Goal: Transaction & Acquisition: Purchase product/service

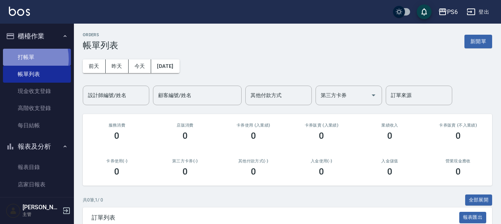
click at [16, 59] on link "打帳單" at bounding box center [37, 57] width 68 height 17
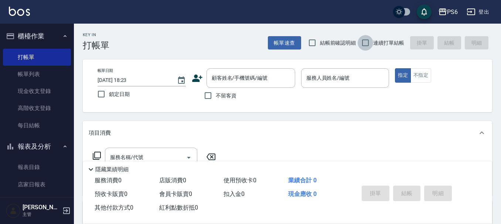
click at [366, 43] on input "連續打單結帳" at bounding box center [366, 43] width 16 height 16
checkbox input "true"
click at [208, 96] on input "不留客資" at bounding box center [208, 96] width 16 height 16
checkbox input "true"
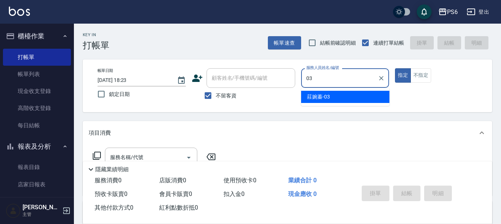
type input "莊婉蓁-03"
type button "true"
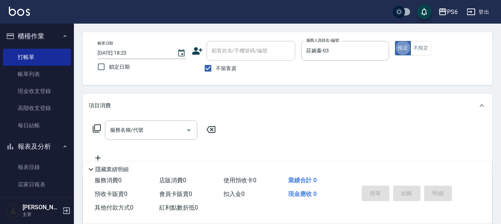
scroll to position [74, 0]
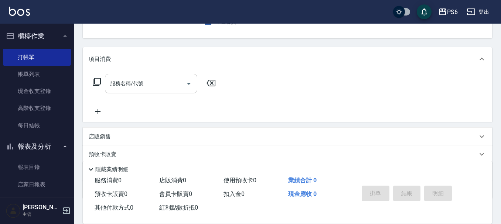
click at [157, 84] on input "服務名稱/代號" at bounding box center [145, 83] width 75 height 13
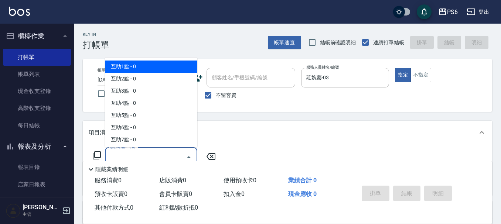
scroll to position [0, 0]
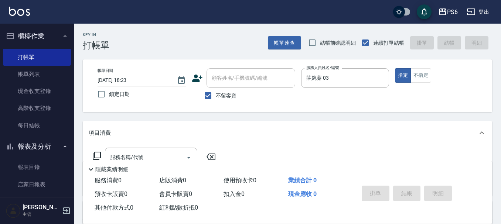
click at [166, 27] on div "Key In 打帳單 帳單速查 結帳前確認明細 連續打單結帳 掛單 結帳 明細" at bounding box center [283, 37] width 419 height 27
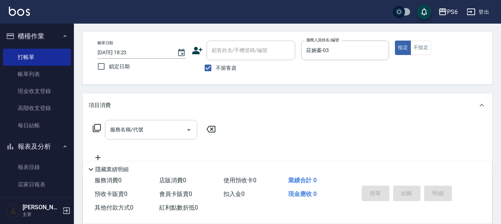
scroll to position [74, 0]
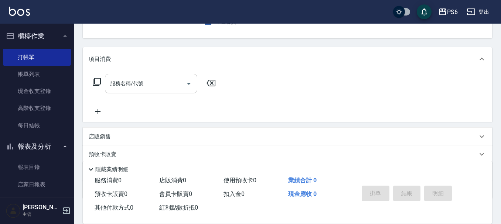
click at [123, 85] on input "服務名稱/代號" at bounding box center [145, 83] width 75 height 13
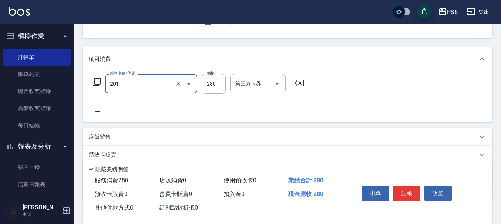
type input "一般洗髮(201)"
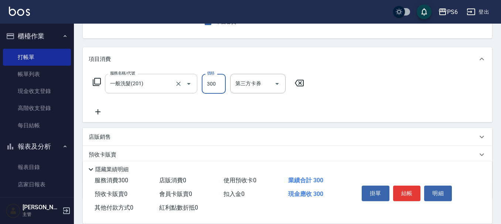
type input "300"
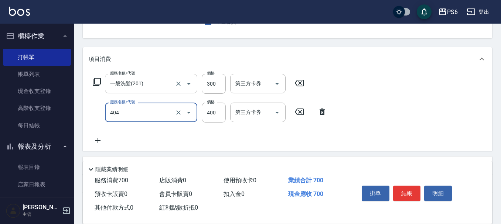
type input "B級剪髮(404)"
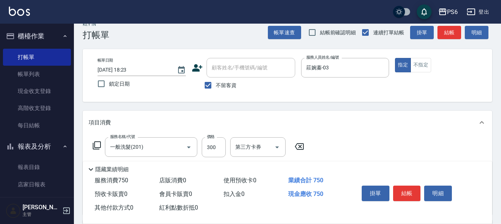
scroll to position [0, 0]
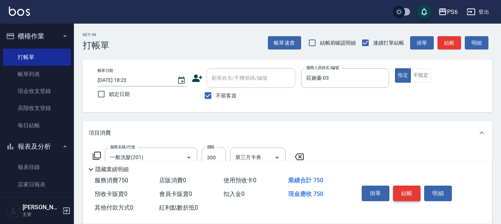
type input "450"
click at [401, 193] on button "結帳" at bounding box center [407, 194] width 28 height 16
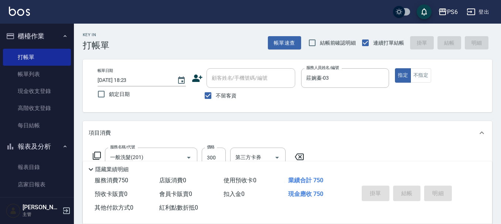
type input "[DATE] 18:24"
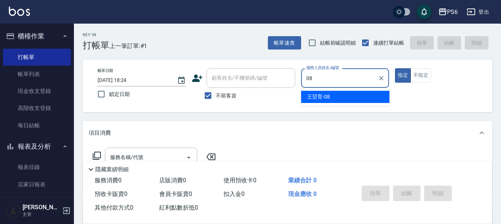
type input "[PERSON_NAME]-08"
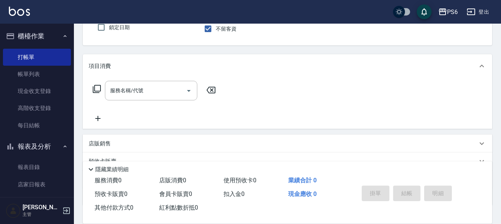
scroll to position [74, 0]
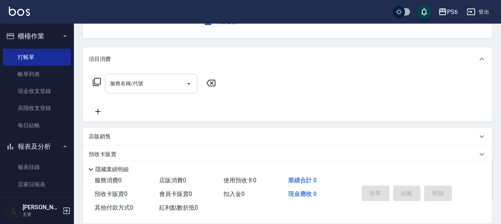
click at [170, 85] on input "服務名稱/代號" at bounding box center [145, 83] width 75 height 13
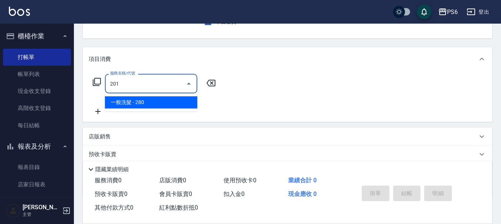
type input "一般洗髮(201)"
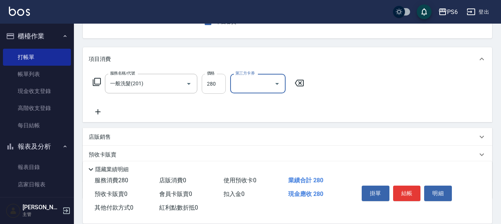
click at [203, 85] on input "280" at bounding box center [214, 84] width 24 height 20
type input "350"
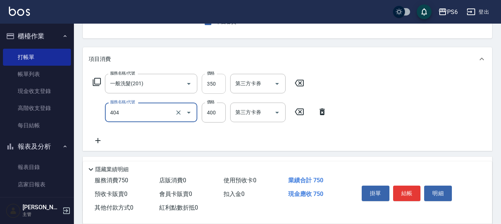
type input "B級剪髮(404)"
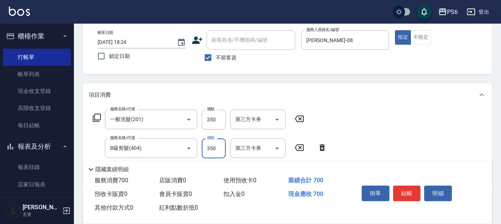
scroll to position [0, 0]
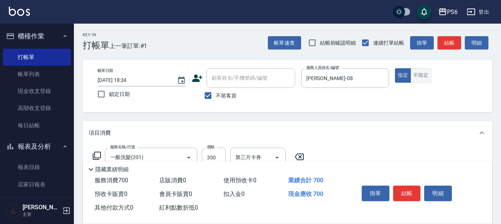
type input "350"
click at [420, 81] on button "不指定" at bounding box center [421, 75] width 21 height 14
click at [409, 194] on button "結帳" at bounding box center [407, 194] width 28 height 16
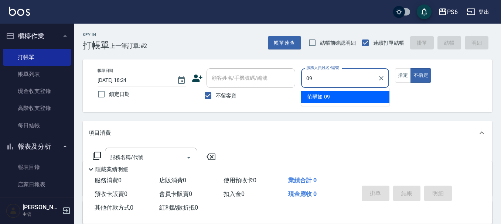
type input "[PERSON_NAME]-09"
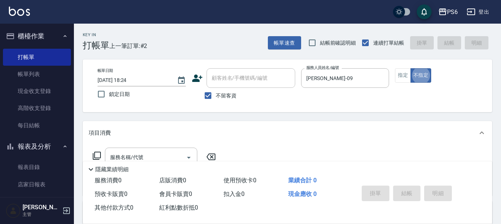
type button "false"
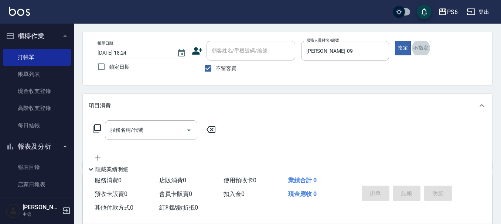
scroll to position [74, 0]
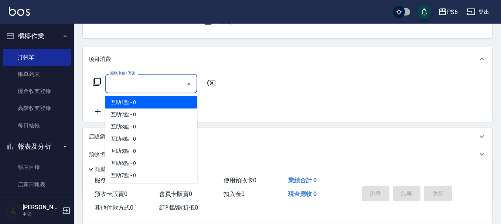
click at [150, 89] on input "服務名稱/代號" at bounding box center [145, 83] width 75 height 13
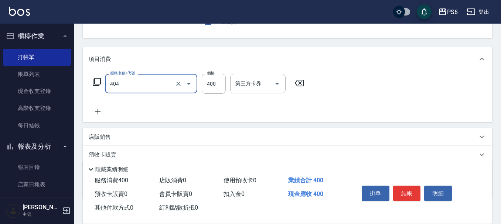
type input "B級剪髮(404)"
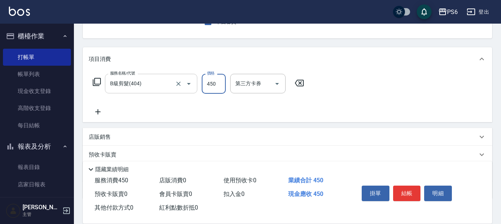
type input "450"
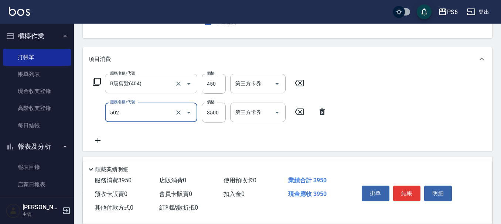
type input "水漾染髮(502)"
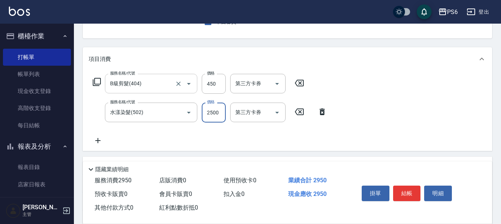
type input "2500"
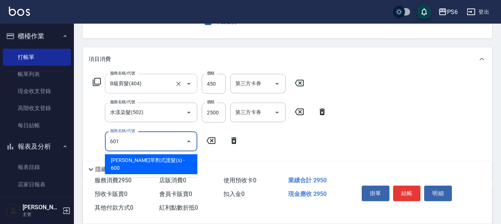
type input "[PERSON_NAME]單劑式護髮(s)(601)"
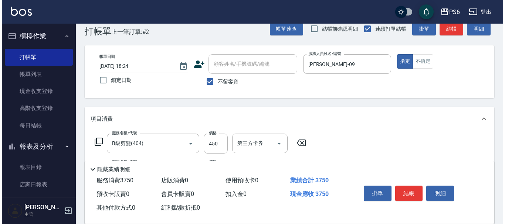
scroll to position [0, 0]
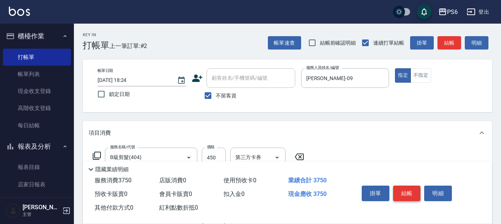
type input "800"
drag, startPoint x: 399, startPoint y: 189, endPoint x: 398, endPoint y: 184, distance: 5.2
click at [399, 188] on button "結帳" at bounding box center [407, 194] width 28 height 16
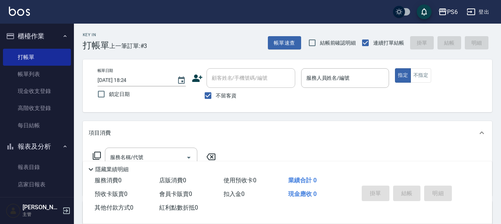
click at [199, 79] on icon at bounding box center [197, 78] width 11 height 11
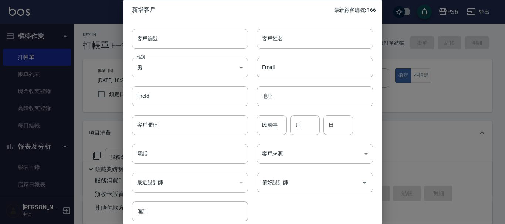
click at [181, 68] on body "PS6 登出 櫃檯作業 打帳單 帳單列表 現金收支登錄 高階收支登錄 每日結帳 報表及分析 報表目錄 店家日報表 互助日報表 互助排行榜 互助點數明細 設計師…" at bounding box center [252, 172] width 505 height 344
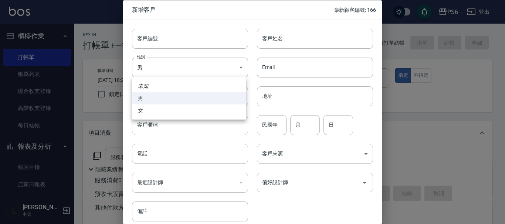
click at [243, 15] on div at bounding box center [252, 112] width 505 height 224
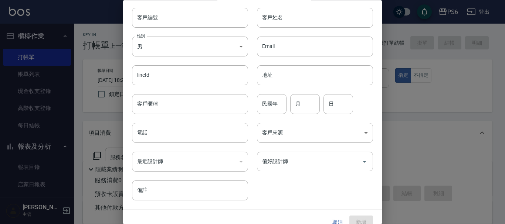
scroll to position [32, 0]
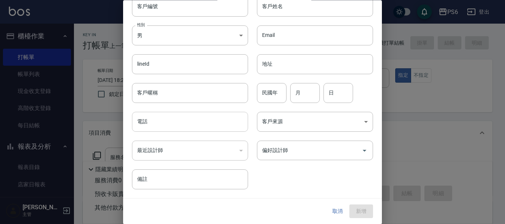
click at [216, 121] on input "電話" at bounding box center [190, 122] width 116 height 20
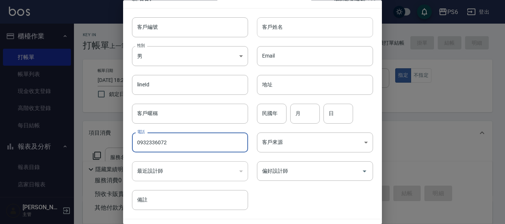
scroll to position [0, 0]
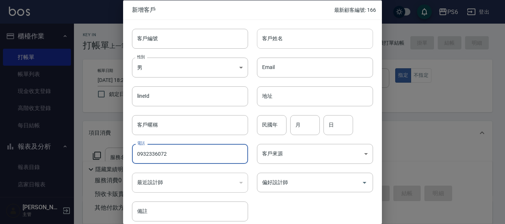
type input "0932336072"
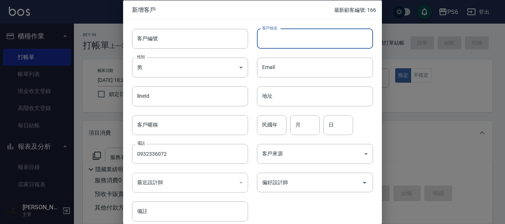
click at [307, 39] on input "客戶姓名" at bounding box center [315, 38] width 116 height 20
type input "[PERSON_NAME]"
click at [302, 202] on div "客戶編號 客戶編號 客戶姓名 [PERSON_NAME]姓名 性別 男 [DEMOGRAPHIC_DATA] 性別 Email Email lineId li…" at bounding box center [248, 121] width 250 height 202
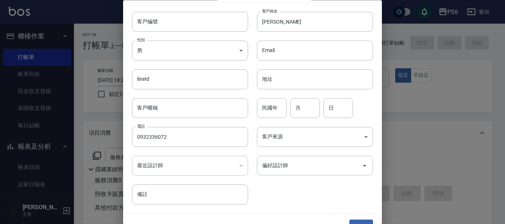
scroll to position [32, 0]
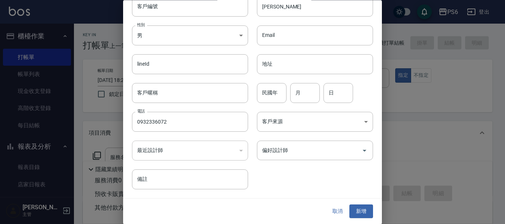
click at [270, 88] on input "民國年" at bounding box center [272, 93] width 30 height 20
type input "65"
type input "09"
type input "27"
click at [355, 210] on button "新增" at bounding box center [361, 212] width 24 height 14
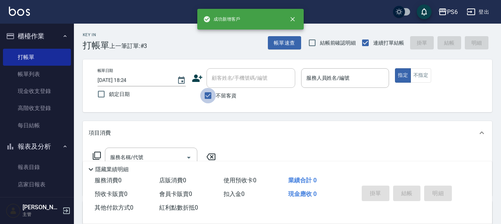
click at [211, 94] on input "不留客資" at bounding box center [208, 96] width 16 height 16
checkbox input "false"
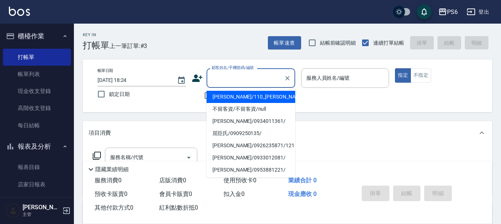
click at [227, 79] on input "顧客姓名/手機號碼/編號" at bounding box center [245, 78] width 71 height 13
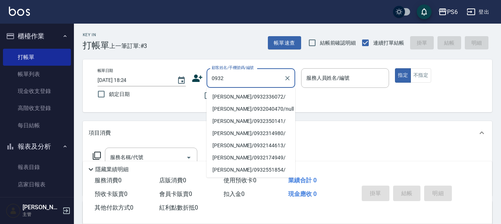
click at [253, 100] on li "[PERSON_NAME]/0932336072/" at bounding box center [251, 97] width 89 height 12
type input "[PERSON_NAME]/0932336072/"
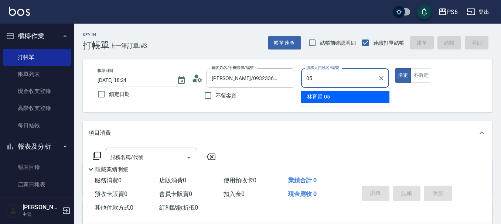
type input "[PERSON_NAME]-05"
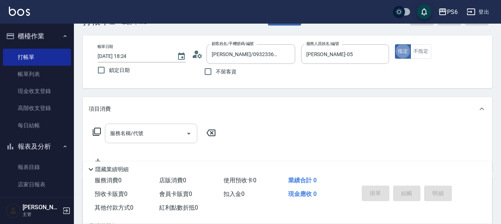
scroll to position [37, 0]
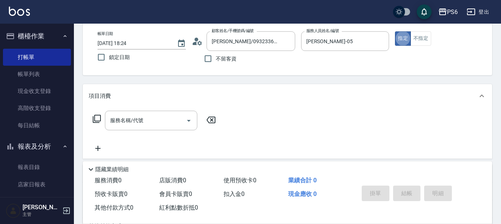
click at [96, 119] on icon at bounding box center [96, 119] width 9 height 9
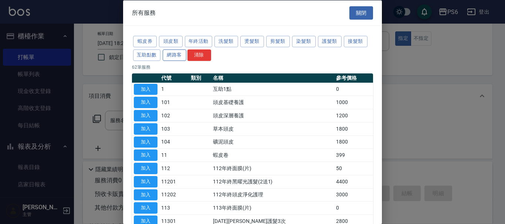
click at [176, 53] on button "網路客" at bounding box center [175, 54] width 24 height 11
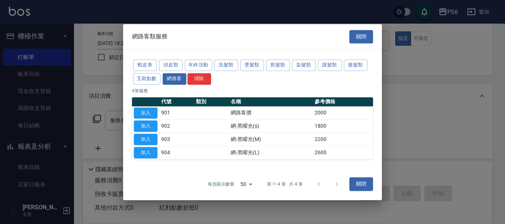
click at [146, 107] on td "加入" at bounding box center [145, 112] width 27 height 13
click at [148, 112] on button "加入" at bounding box center [146, 113] width 24 height 11
type input "網路客價(901)"
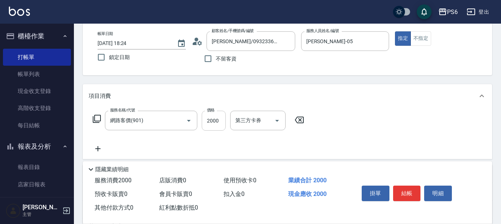
click at [211, 122] on input "2000" at bounding box center [214, 121] width 24 height 20
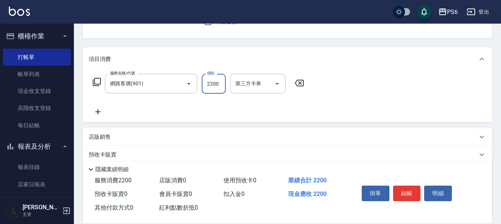
type input "2200"
click at [101, 110] on icon at bounding box center [98, 112] width 18 height 9
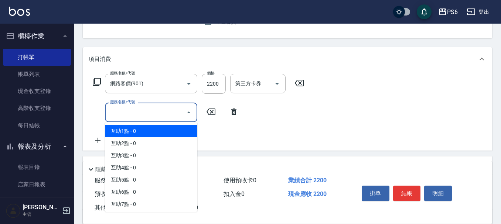
drag, startPoint x: 158, startPoint y: 112, endPoint x: 162, endPoint y: 137, distance: 25.5
click at [158, 112] on input "服務名稱/代號" at bounding box center [145, 112] width 75 height 13
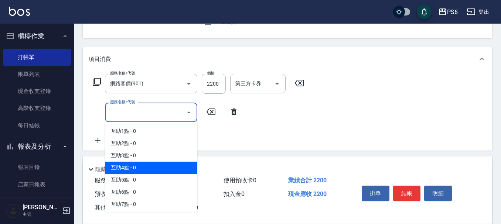
click at [159, 169] on span "互助4點 - 0" at bounding box center [151, 168] width 92 height 12
type input "互助4點(4)"
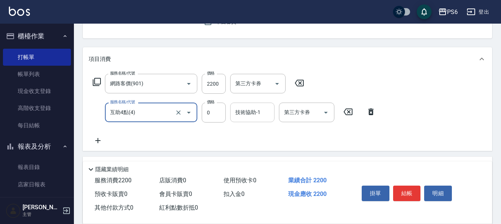
click at [249, 112] on div "技術協助-1 技術協助-1" at bounding box center [252, 113] width 44 height 20
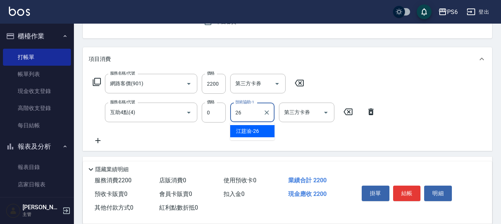
type input "[PERSON_NAME]-26"
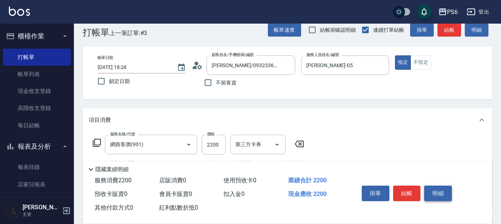
scroll to position [0, 0]
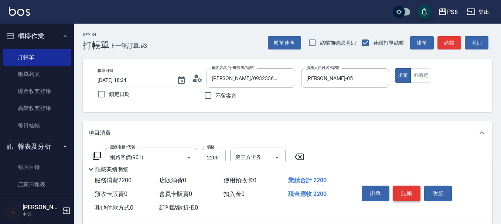
click at [408, 187] on button "結帳" at bounding box center [407, 194] width 28 height 16
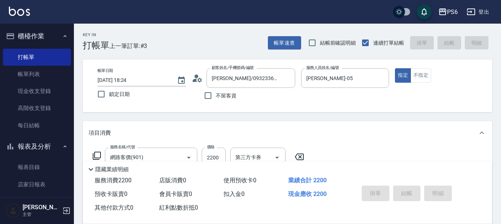
type input "[DATE] 18:26"
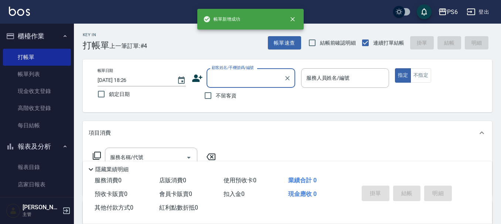
type input "0"
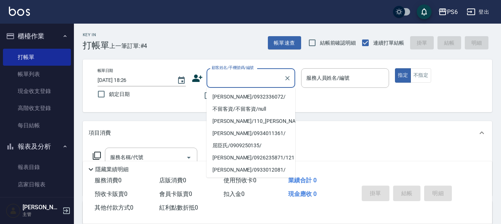
drag, startPoint x: 205, startPoint y: 42, endPoint x: 220, endPoint y: 70, distance: 31.3
click at [210, 48] on div "Key In 打帳單 上一筆訂單:#4 帳單速查 結帳前確認明細 連續打單結帳 掛單 結帳 明細" at bounding box center [283, 37] width 419 height 27
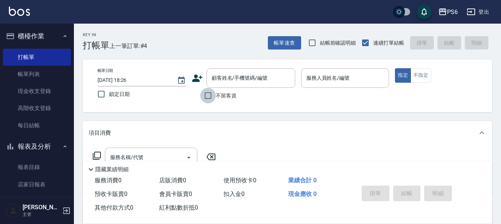
drag, startPoint x: 203, startPoint y: 97, endPoint x: 325, endPoint y: 89, distance: 122.3
click at [205, 95] on input "不留客資" at bounding box center [208, 96] width 16 height 16
checkbox input "true"
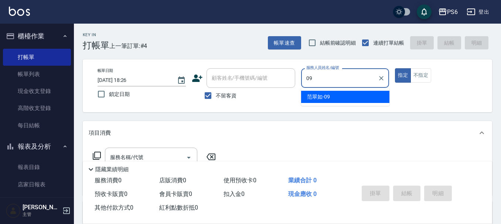
type input "[PERSON_NAME]-09"
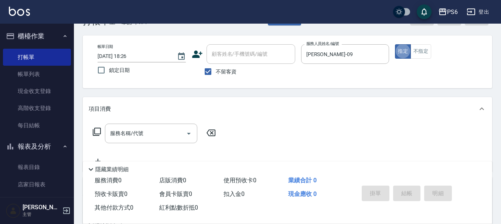
scroll to position [37, 0]
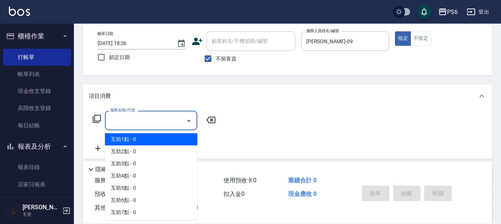
click at [165, 124] on input "服務名稱/代號" at bounding box center [145, 120] width 75 height 13
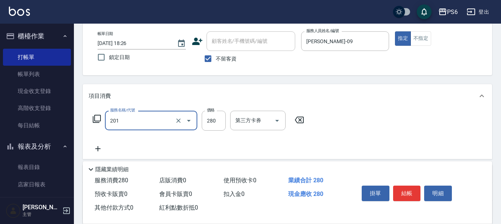
type input "一般洗髮(201)"
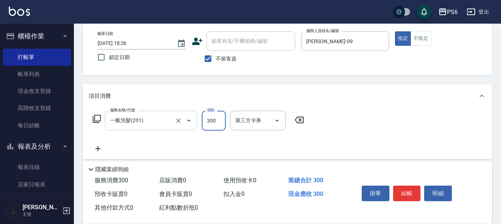
type input "300"
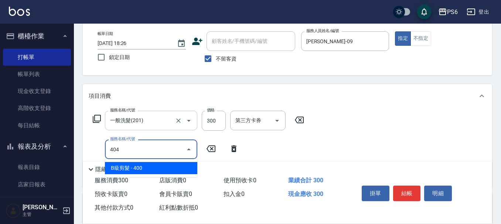
type input "B級剪髮(404)"
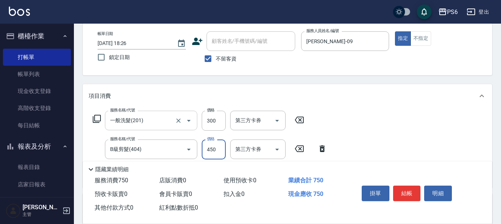
type input "450"
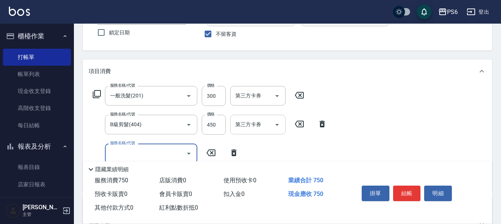
scroll to position [111, 0]
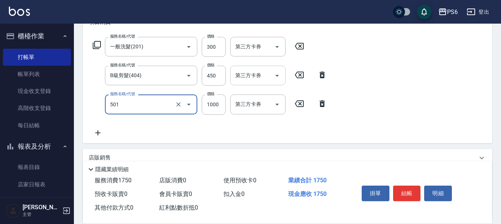
type input "局部染髮(501)"
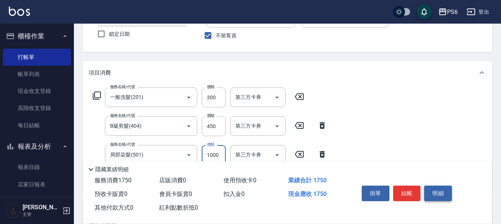
scroll to position [0, 0]
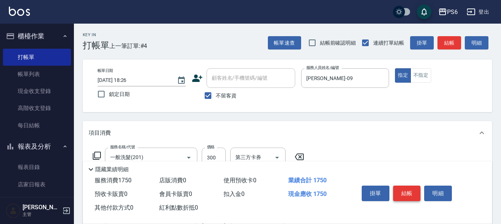
click at [407, 192] on button "結帳" at bounding box center [407, 194] width 28 height 16
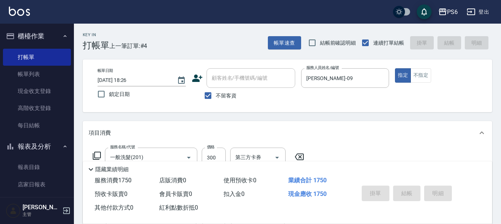
type input "[DATE] 18:27"
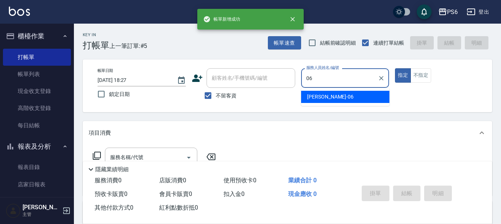
type input "[PERSON_NAME]-06"
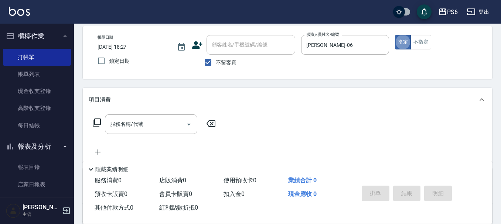
scroll to position [74, 0]
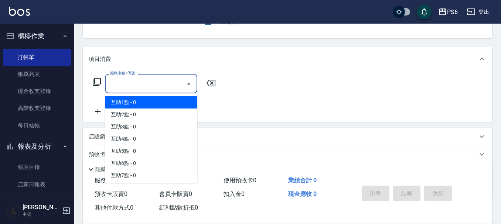
click at [158, 86] on input "服務名稱/代號" at bounding box center [145, 83] width 75 height 13
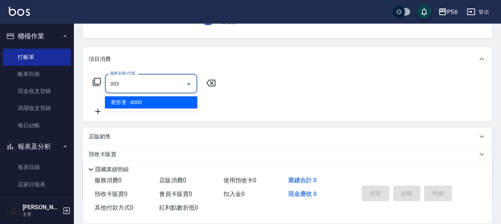
type input "塑形燙(303)"
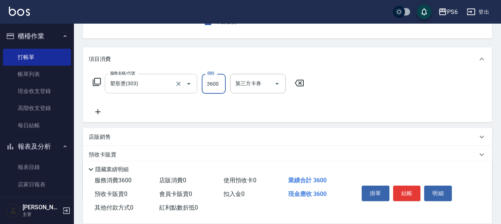
type input "3600"
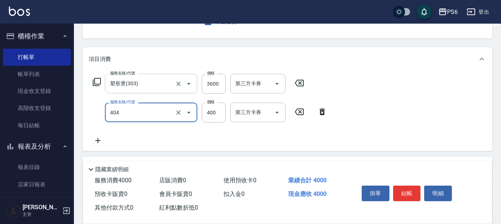
type input "B級剪髮(404)"
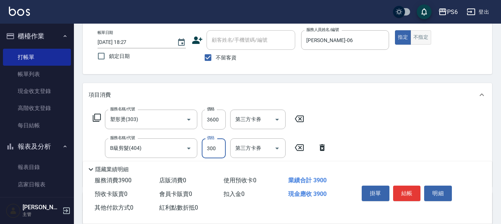
scroll to position [0, 0]
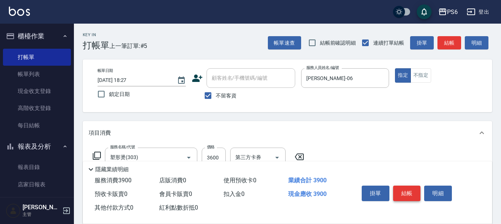
type input "300"
click at [411, 186] on button "結帳" at bounding box center [407, 194] width 28 height 16
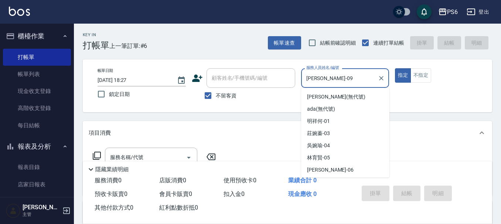
scroll to position [35, 0]
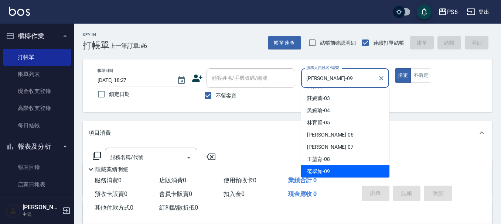
drag, startPoint x: 345, startPoint y: 81, endPoint x: 295, endPoint y: 81, distance: 50.7
click at [295, 81] on div "帳單日期 [DATE] 18:27 鎖定日期 顧客姓名/手機號碼/編號 顧客姓名/手機號碼/編號 不留客資 服務人員姓名/編號 [PERSON_NAME]-0…" at bounding box center [288, 85] width 392 height 35
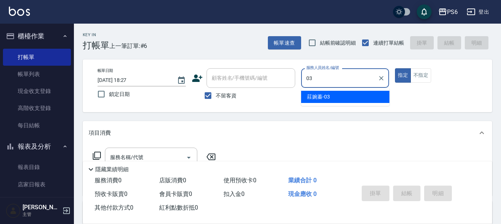
type input "莊婉蓁-03"
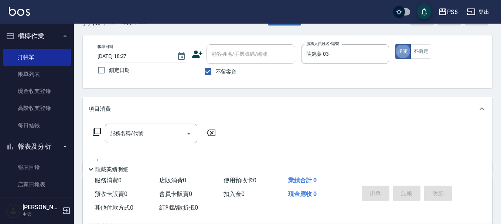
scroll to position [37, 0]
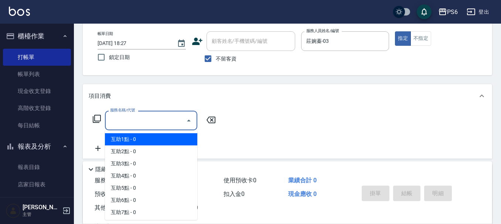
click at [171, 121] on input "服務名稱/代號" at bounding box center [145, 120] width 75 height 13
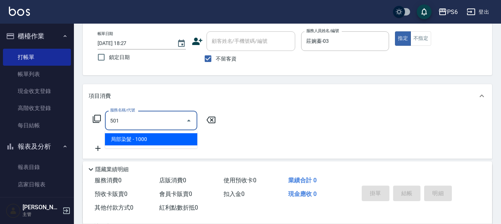
type input "局部染髮(501)"
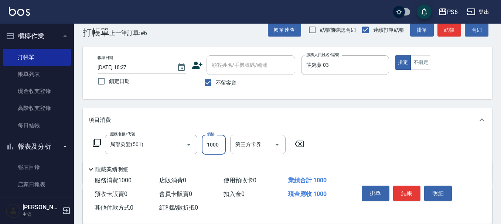
scroll to position [0, 0]
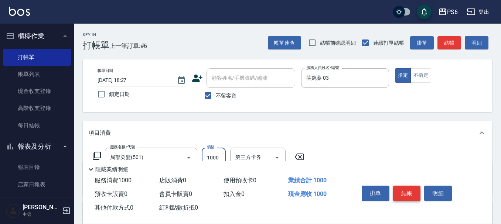
click at [408, 191] on button "結帳" at bounding box center [407, 194] width 28 height 16
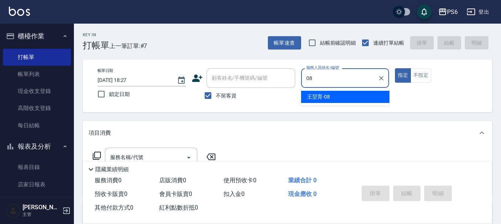
type input "[PERSON_NAME]-08"
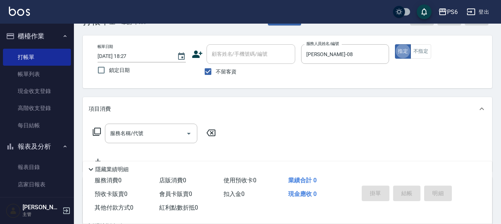
scroll to position [37, 0]
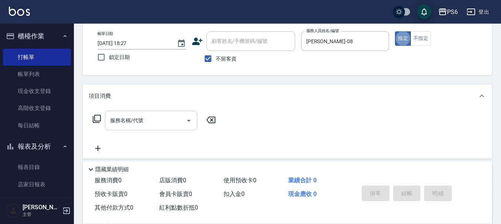
click at [112, 112] on div "服務名稱/代號" at bounding box center [151, 121] width 92 height 20
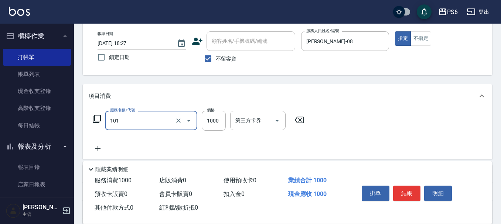
type input "頭皮基礎養護(101)"
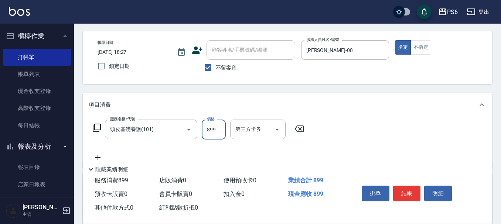
scroll to position [0, 0]
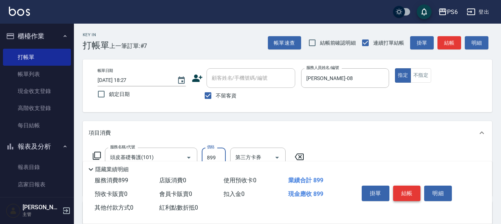
type input "899"
click at [407, 192] on button "結帳" at bounding box center [407, 194] width 28 height 16
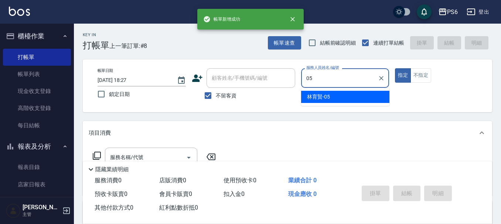
type input "[PERSON_NAME]-05"
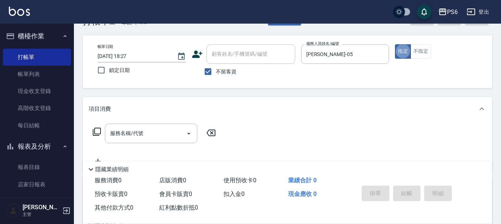
scroll to position [37, 0]
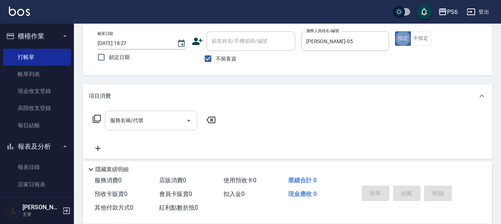
click at [148, 119] on input "服務名稱/代號" at bounding box center [145, 120] width 75 height 13
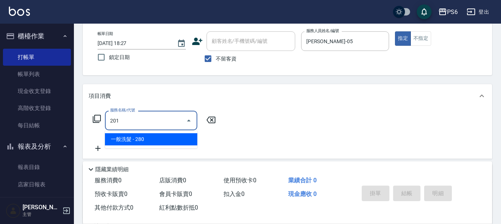
type input "一般洗髮(201)"
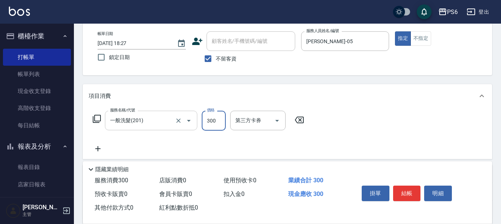
type input "300"
click at [158, 123] on input "一般洗髮(201)" at bounding box center [140, 120] width 65 height 13
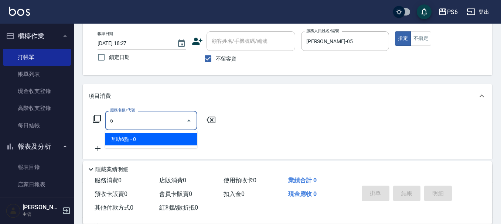
scroll to position [0, 0]
type input "二劑式護髮(M)(612)"
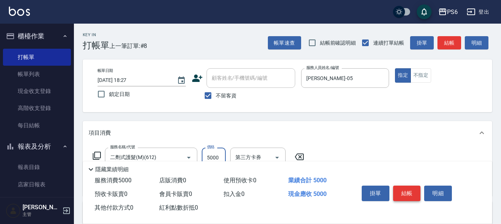
type input "5000"
drag, startPoint x: 410, startPoint y: 192, endPoint x: 387, endPoint y: 190, distance: 23.0
click at [409, 192] on button "結帳" at bounding box center [407, 194] width 28 height 16
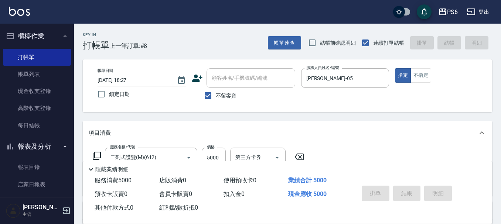
type input "[DATE] 18:28"
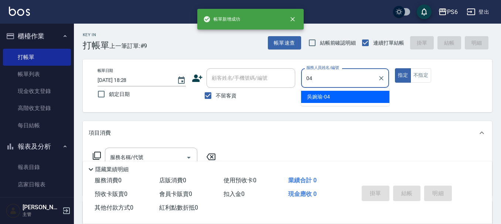
type input "[PERSON_NAME]-04"
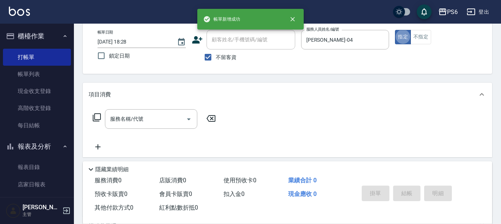
scroll to position [74, 0]
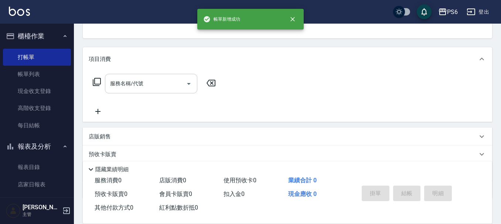
click at [146, 77] on input "服務名稱/代號" at bounding box center [145, 83] width 75 height 13
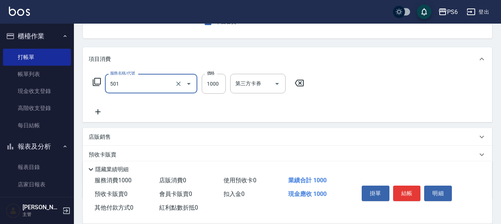
type input "局部染髮(501)"
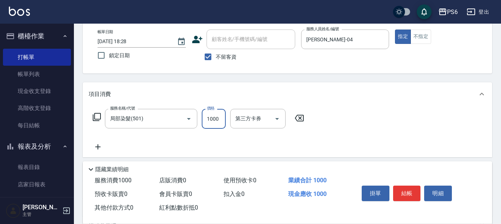
scroll to position [0, 0]
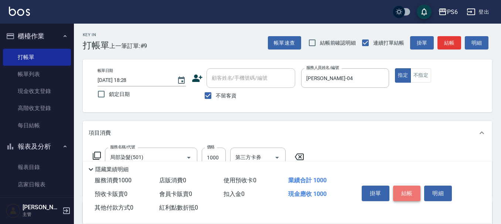
click at [401, 191] on button "結帳" at bounding box center [407, 194] width 28 height 16
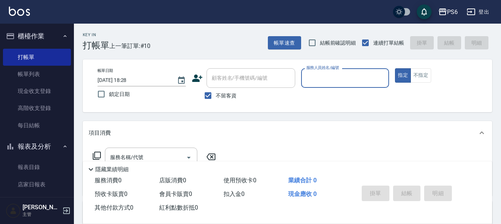
drag, startPoint x: 209, startPoint y: 98, endPoint x: 219, endPoint y: 81, distance: 20.2
click at [209, 96] on input "不留客資" at bounding box center [208, 96] width 16 height 16
checkbox input "false"
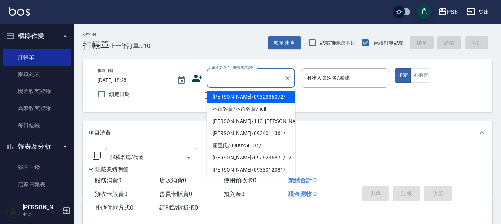
click at [225, 76] on div "顧客姓名/手機號碼/編號 顧客姓名/手機號碼/編號" at bounding box center [251, 78] width 89 height 20
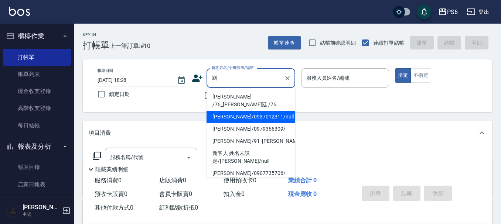
click at [258, 111] on li "[PERSON_NAME]/0937012311/null" at bounding box center [251, 117] width 89 height 12
type input "[PERSON_NAME]/0937012311/null"
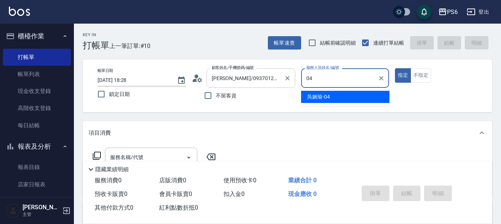
type input "[PERSON_NAME]-04"
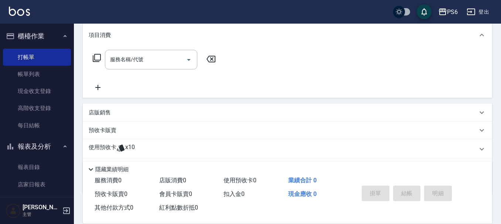
scroll to position [111, 0]
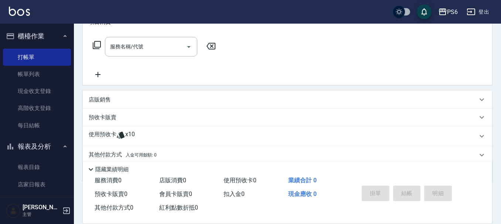
click at [135, 134] on div "使用預收卡 x10" at bounding box center [283, 136] width 389 height 11
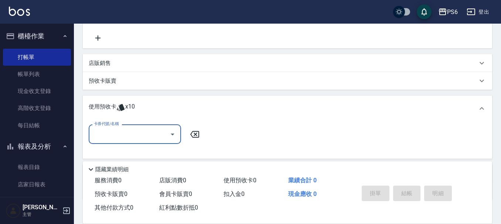
scroll to position [148, 0]
click at [138, 132] on input "卡券代號/名稱" at bounding box center [129, 134] width 75 height 13
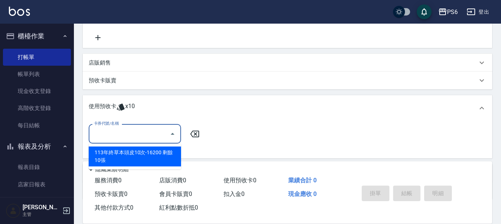
click at [139, 153] on div "113年終草本頭皮10次-16200 剩餘10張" at bounding box center [135, 157] width 92 height 20
type input "113年終草本頭皮10次-16200"
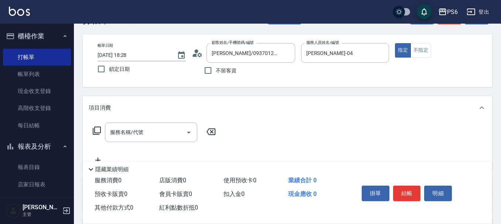
scroll to position [0, 0]
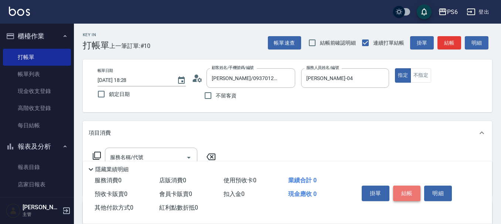
click at [409, 190] on button "結帳" at bounding box center [407, 194] width 28 height 16
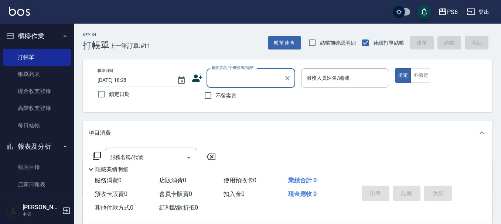
drag, startPoint x: 209, startPoint y: 100, endPoint x: 273, endPoint y: 92, distance: 65.2
click at [212, 99] on input "不留客資" at bounding box center [208, 96] width 16 height 16
checkbox input "true"
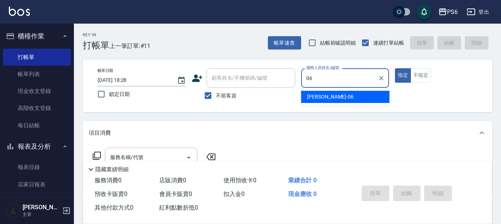
type input "[PERSON_NAME]-06"
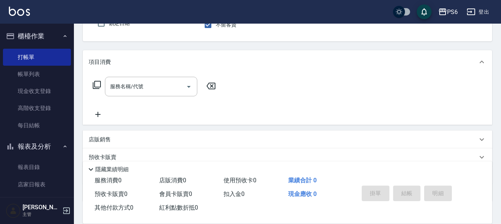
scroll to position [74, 0]
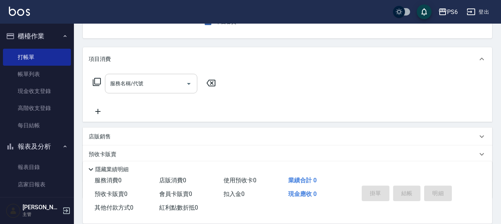
click at [166, 77] on input "服務名稱/代號" at bounding box center [145, 83] width 75 height 13
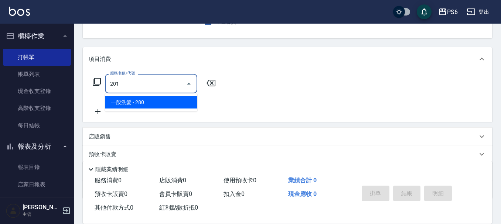
type input "一般洗髮(201)"
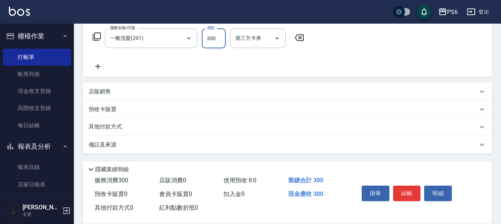
scroll to position [120, 0]
type input "300"
click at [95, 68] on icon at bounding box center [98, 66] width 18 height 9
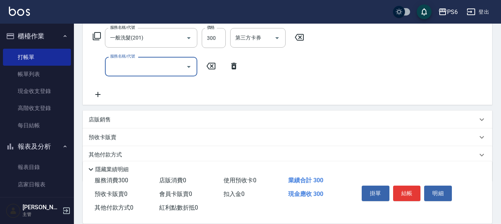
click at [130, 67] on input "服務名稱/代號" at bounding box center [145, 66] width 75 height 13
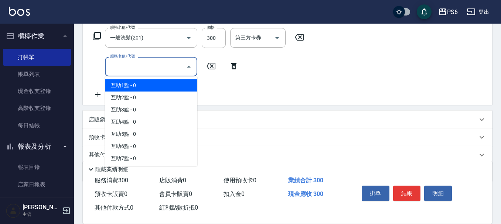
click at [137, 90] on span "互助1點 - 0" at bounding box center [151, 86] width 92 height 12
type input "互助1點(1)"
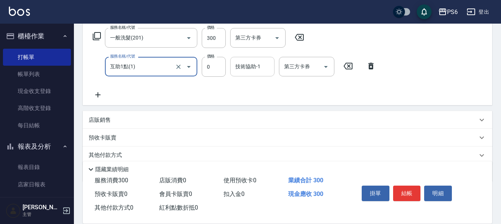
click at [249, 71] on input "技術協助-1" at bounding box center [253, 66] width 38 height 13
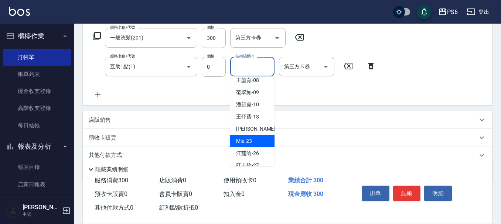
scroll to position [111, 0]
click at [258, 148] on div "[PERSON_NAME] -26" at bounding box center [252, 153] width 44 height 12
type input "[PERSON_NAME]-26"
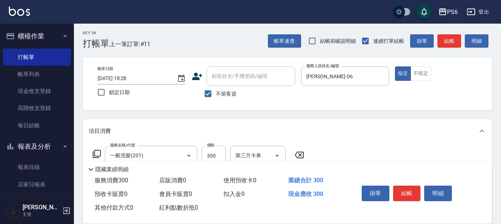
scroll to position [0, 0]
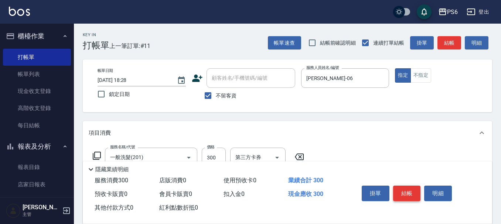
click at [410, 186] on button "結帳" at bounding box center [407, 194] width 28 height 16
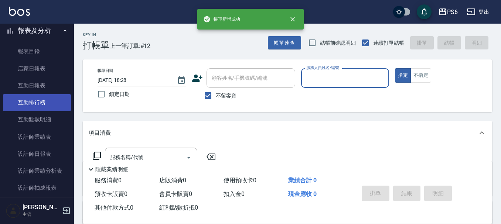
scroll to position [185, 0]
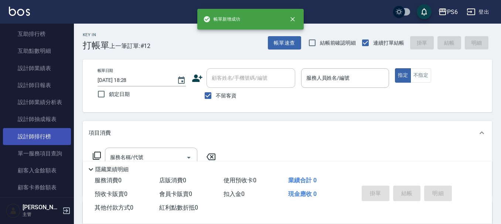
click at [42, 139] on link "設計師排行榜" at bounding box center [37, 136] width 68 height 17
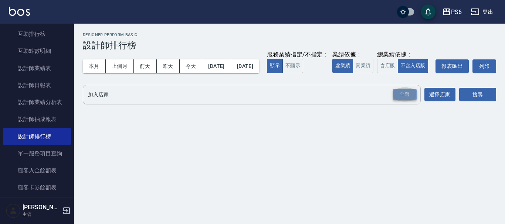
click at [410, 101] on div "全選" at bounding box center [405, 94] width 24 height 11
click at [488, 102] on button "搜尋" at bounding box center [477, 95] width 37 height 14
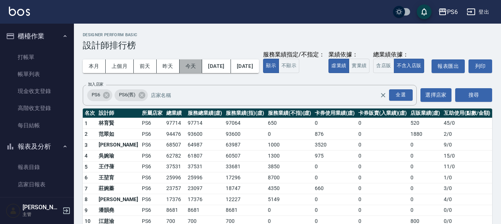
click at [186, 66] on button "今天" at bounding box center [191, 67] width 23 height 14
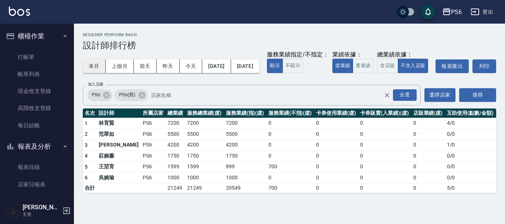
click at [90, 70] on button "本月" at bounding box center [94, 67] width 23 height 14
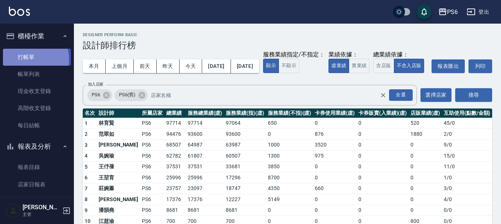
click at [30, 59] on link "打帳單" at bounding box center [37, 57] width 68 height 17
